Goal: Transaction & Acquisition: Purchase product/service

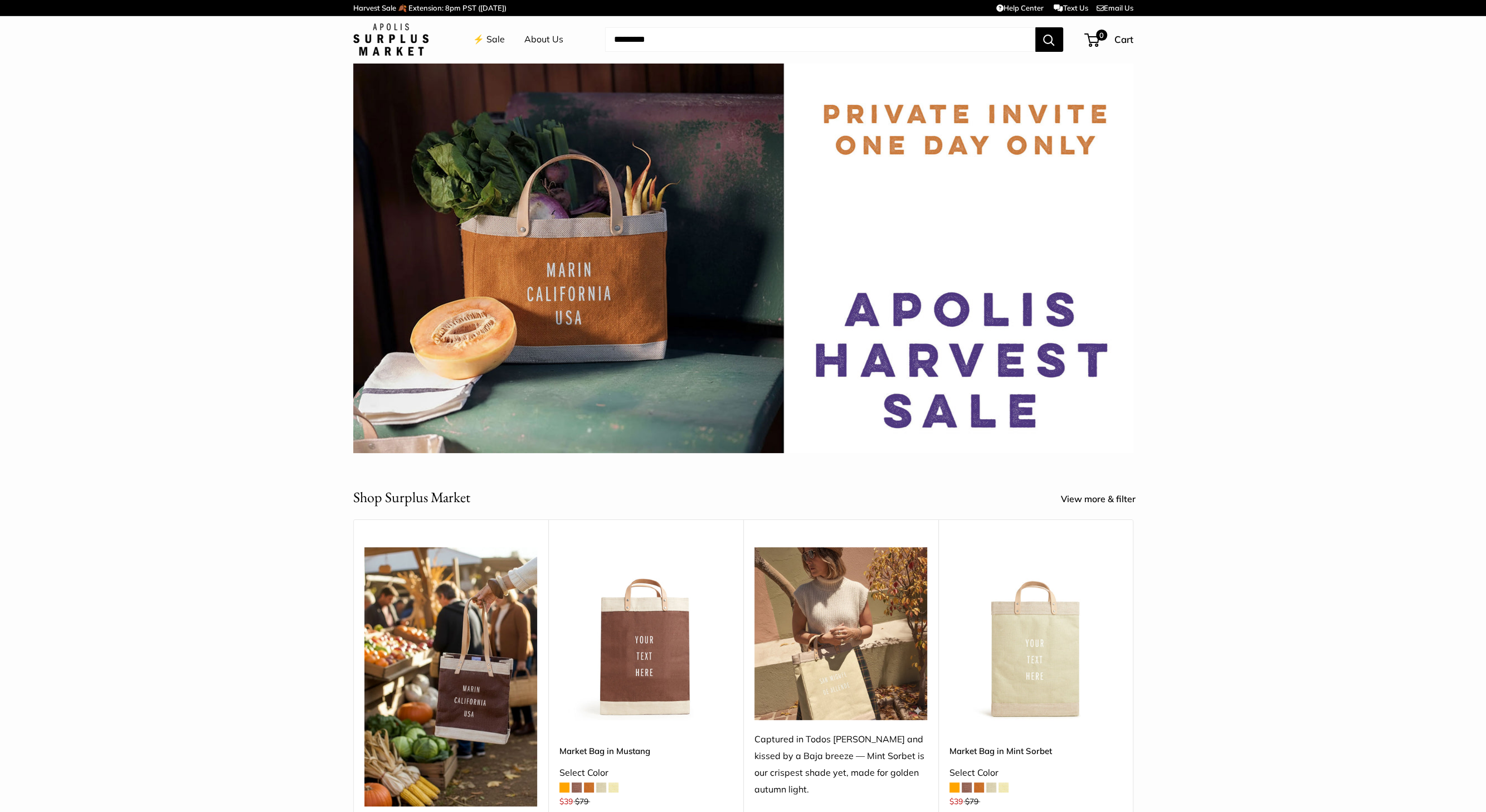
click at [487, 34] on link "⚡️ Sale" at bounding box center [489, 39] width 31 height 17
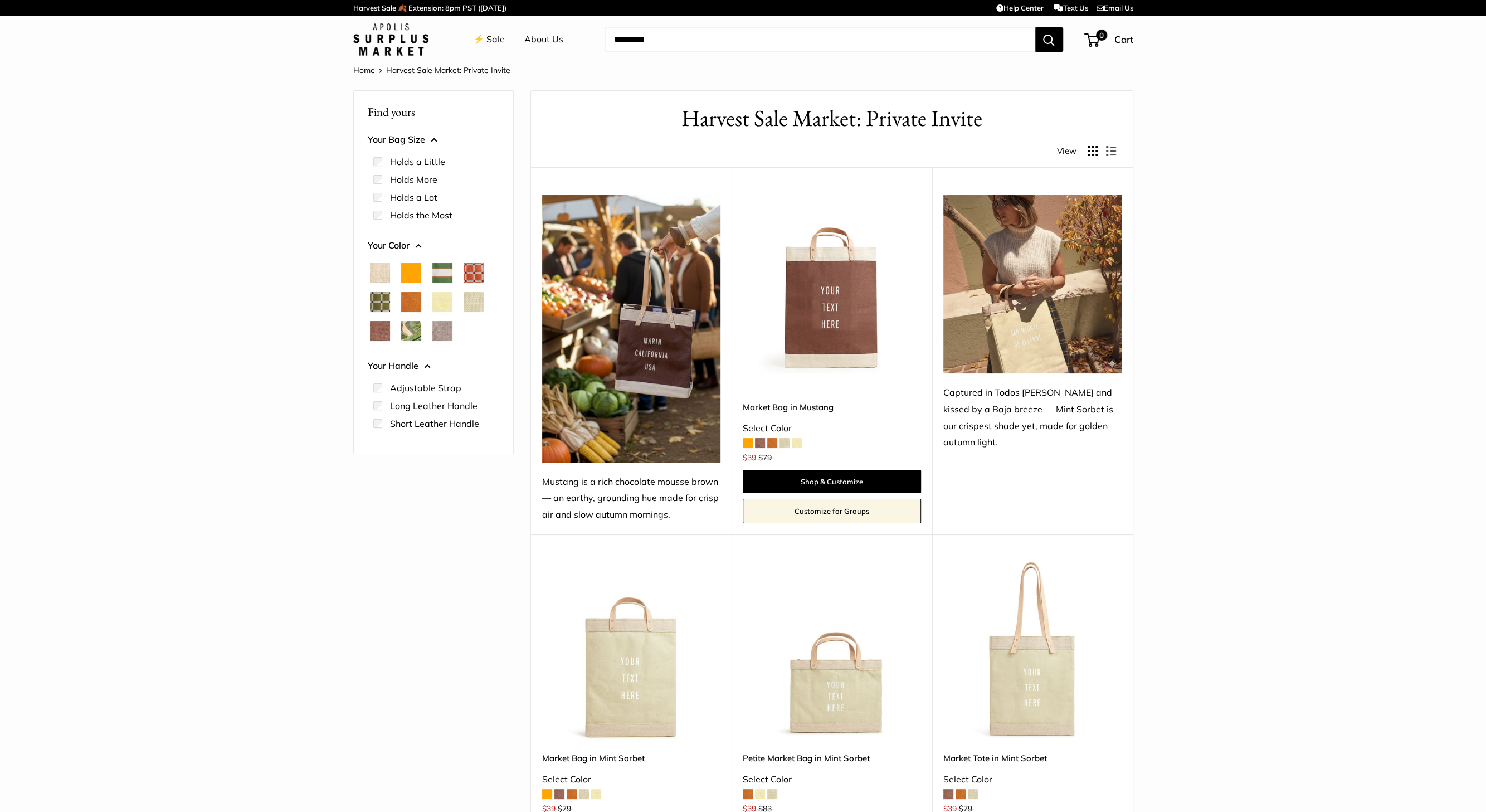
click at [444, 275] on span "Court Green" at bounding box center [442, 273] width 21 height 21
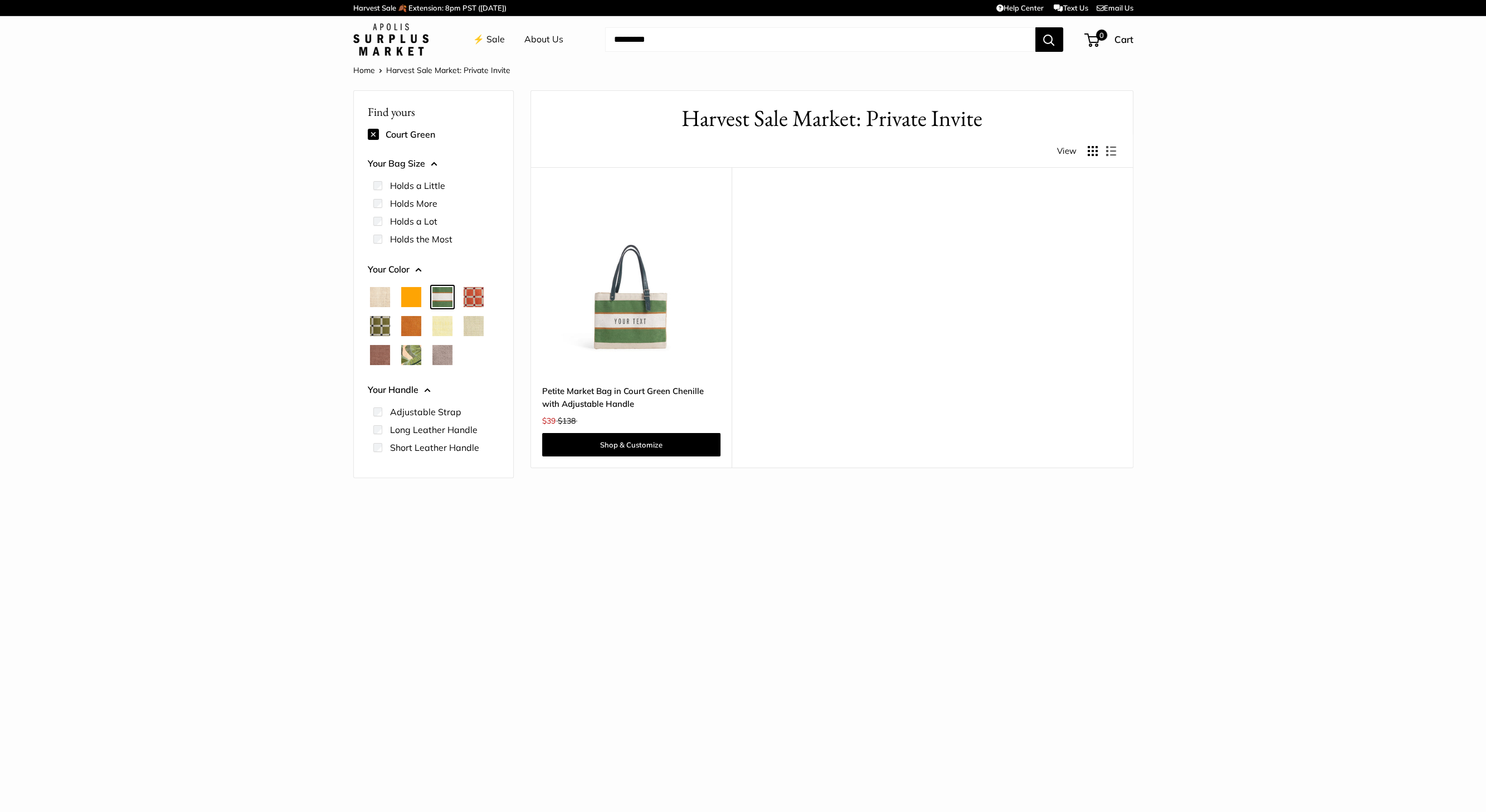
click at [400, 332] on div at bounding box center [433, 326] width 141 height 87
click at [405, 327] on span "Cognac" at bounding box center [411, 326] width 21 height 21
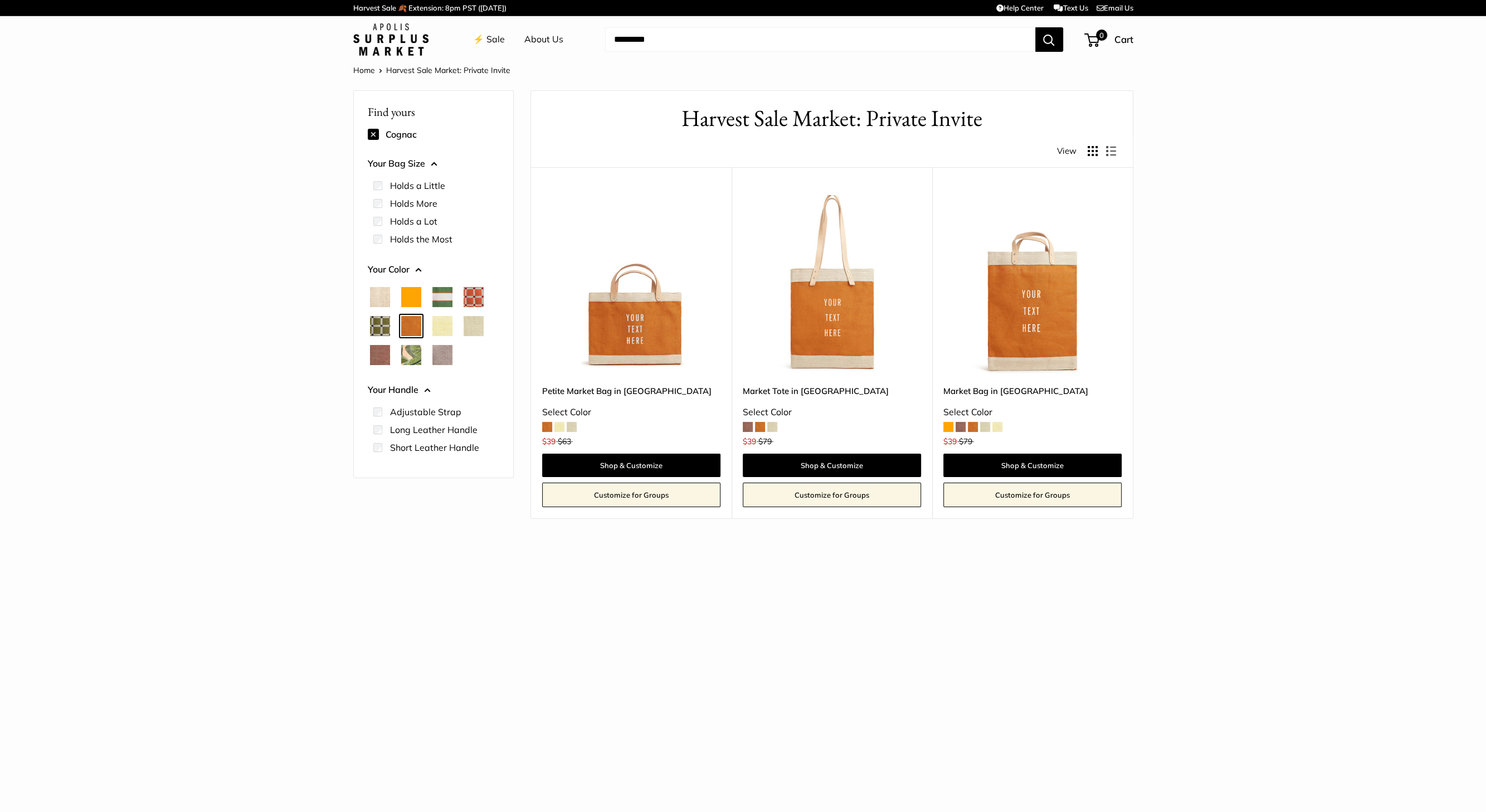
click at [411, 299] on span "Orange" at bounding box center [411, 296] width 21 height 21
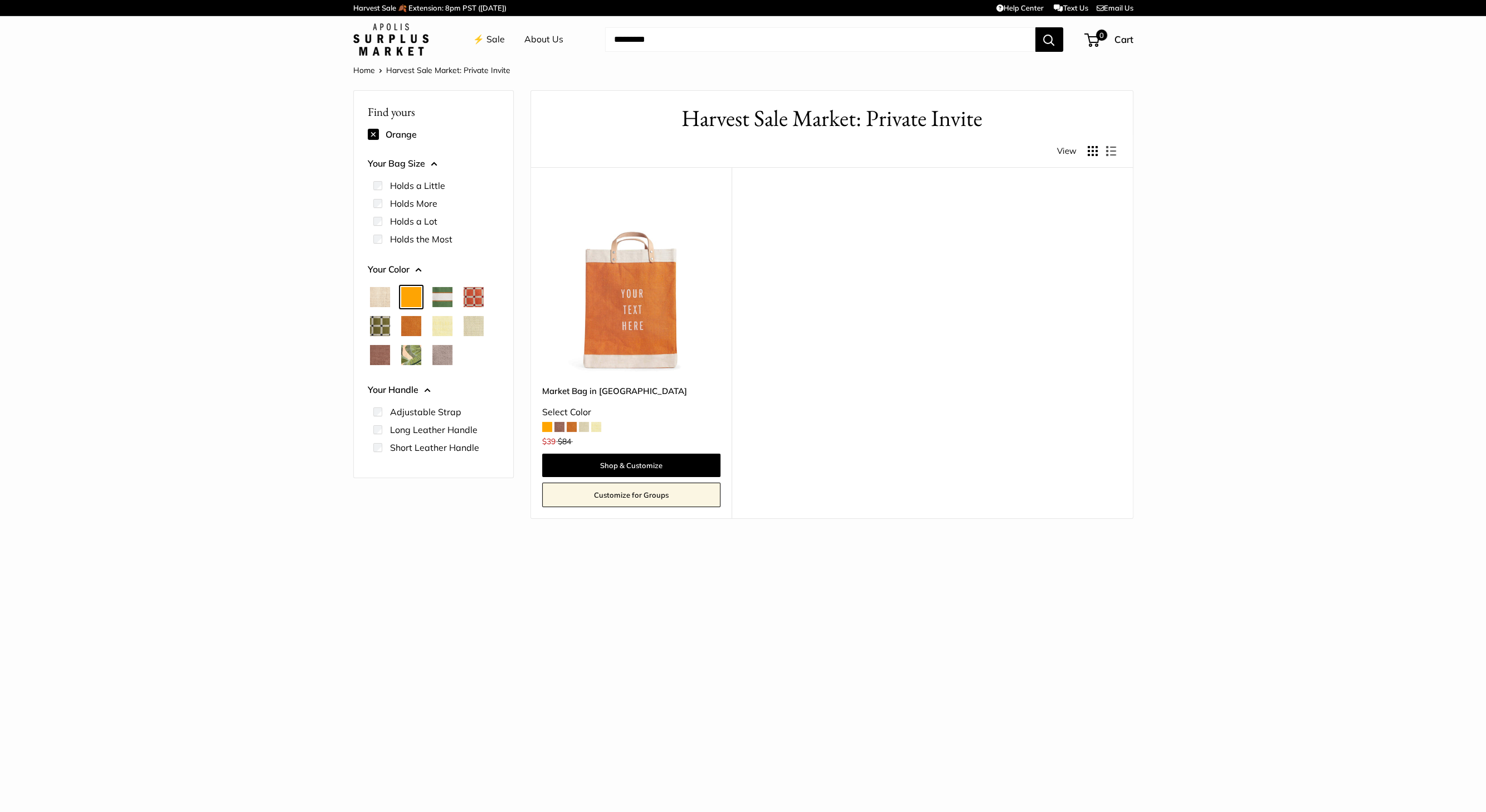
click at [384, 299] on span "Natural" at bounding box center [380, 296] width 21 height 21
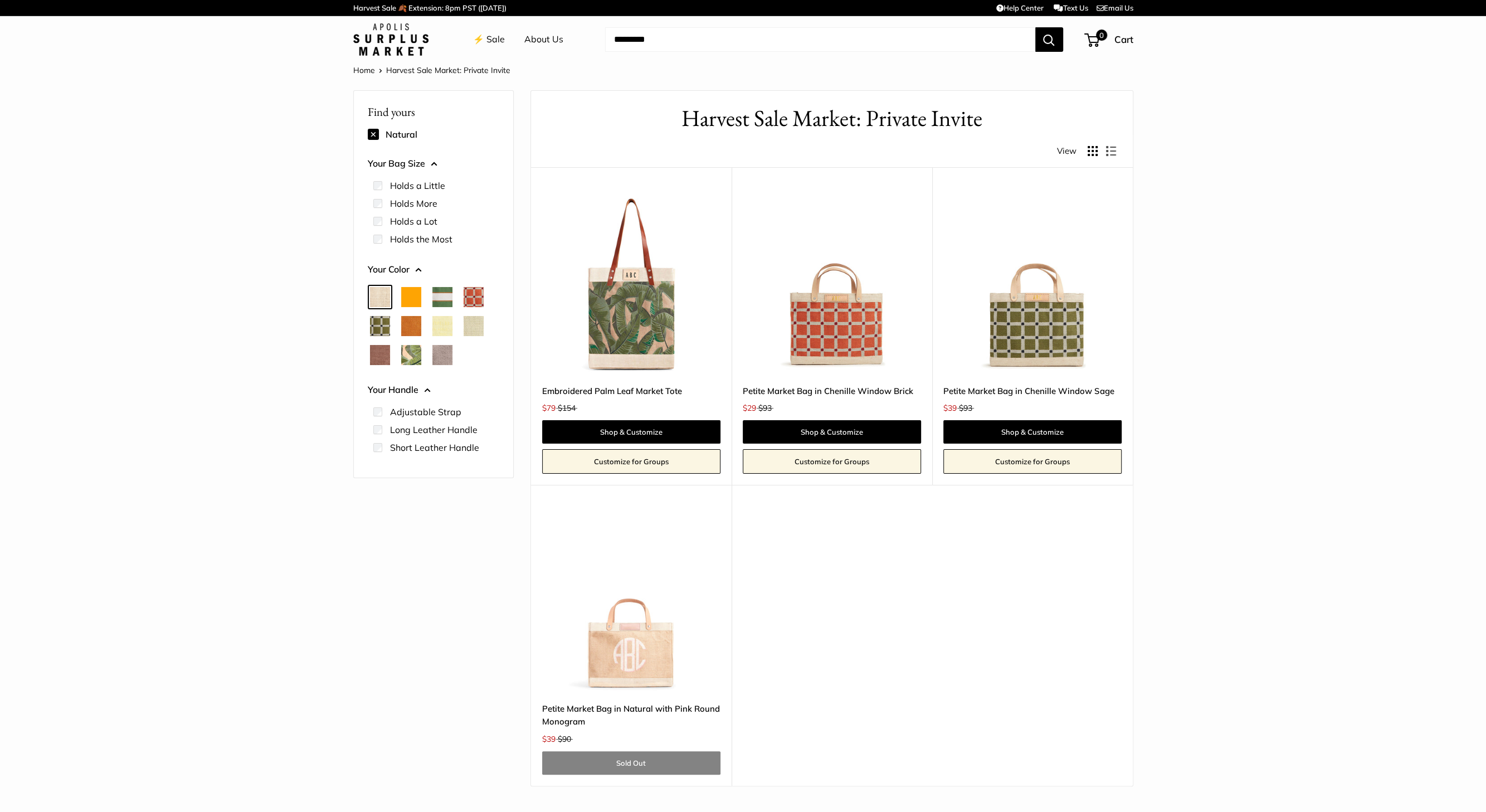
click at [441, 325] on span "Daisy" at bounding box center [442, 326] width 21 height 21
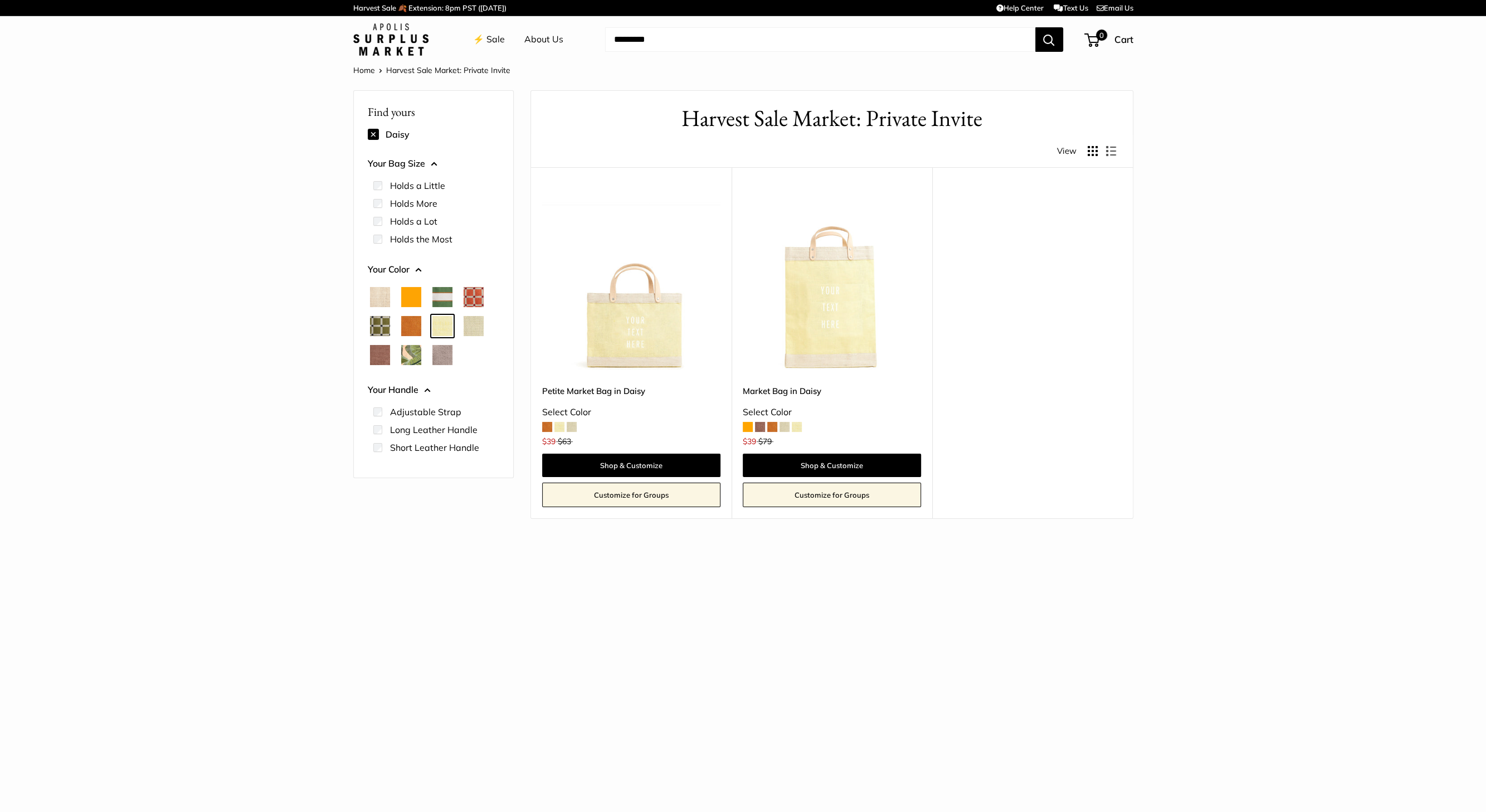
click at [559, 426] on span at bounding box center [560, 427] width 10 height 10
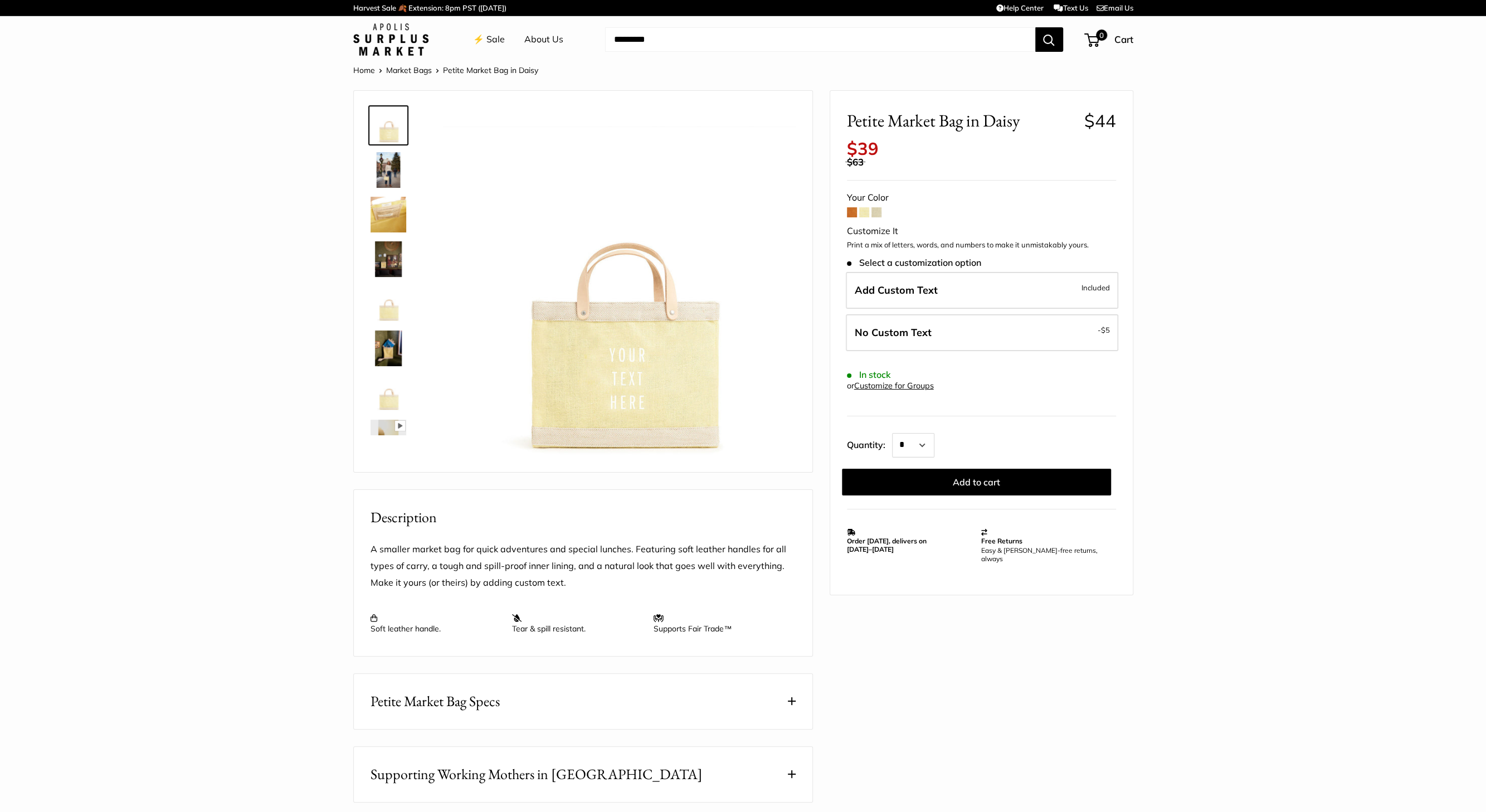
click at [877, 211] on span at bounding box center [877, 212] width 10 height 10
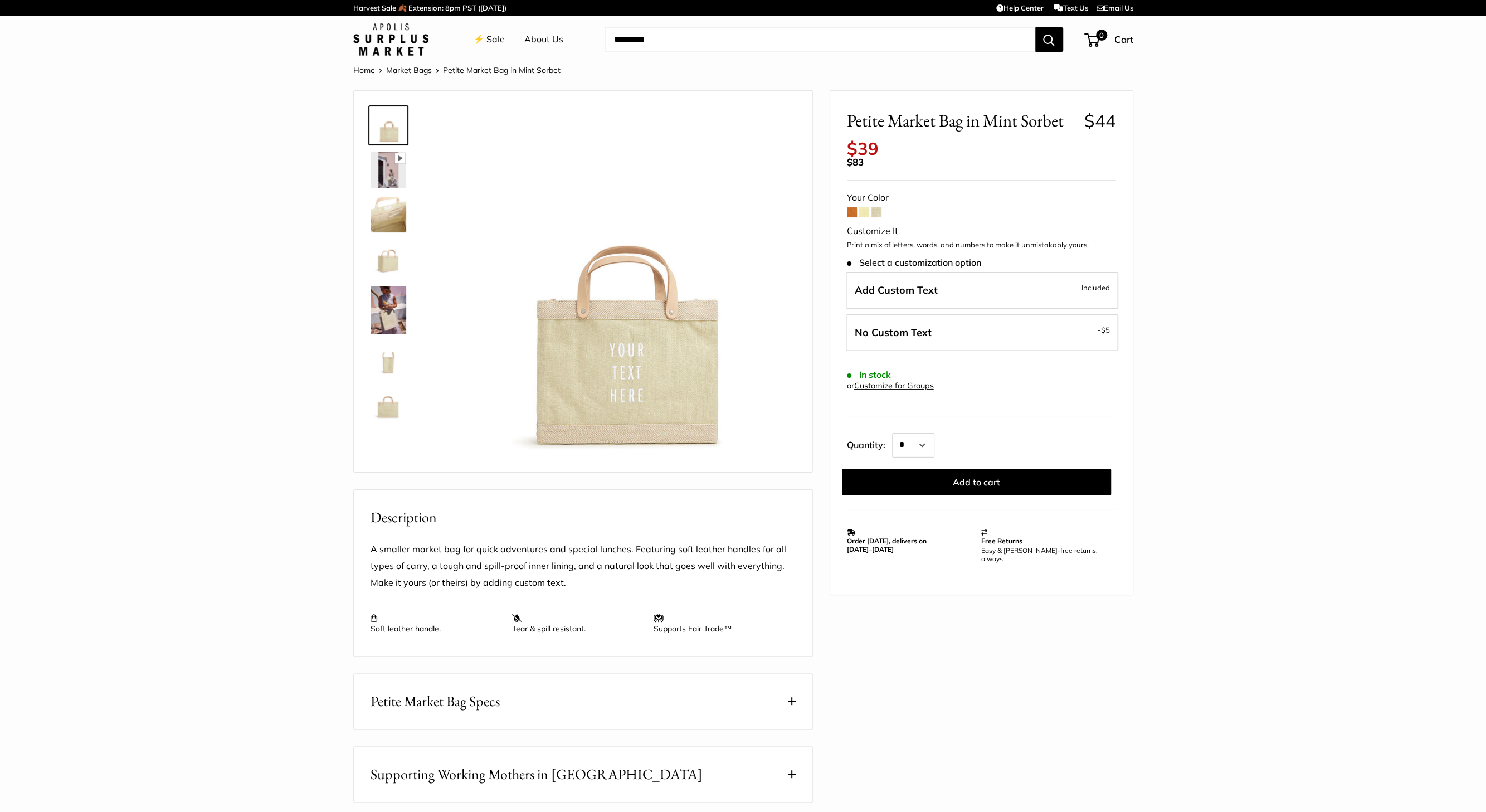
click at [852, 214] on span at bounding box center [852, 212] width 10 height 10
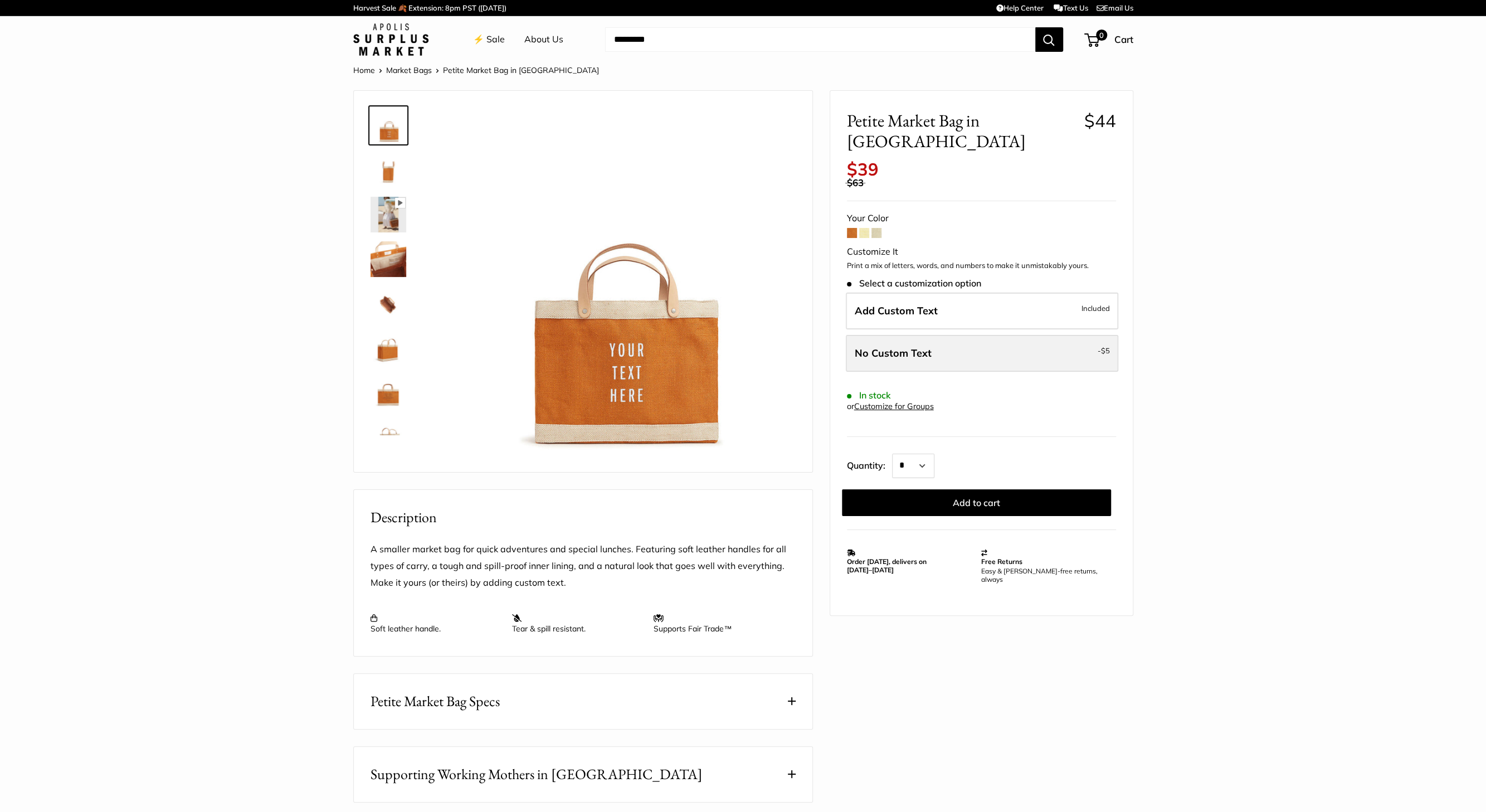
click at [928, 346] on span "No Custom Text" at bounding box center [893, 352] width 77 height 13
